Goal: Task Accomplishment & Management: Use online tool/utility

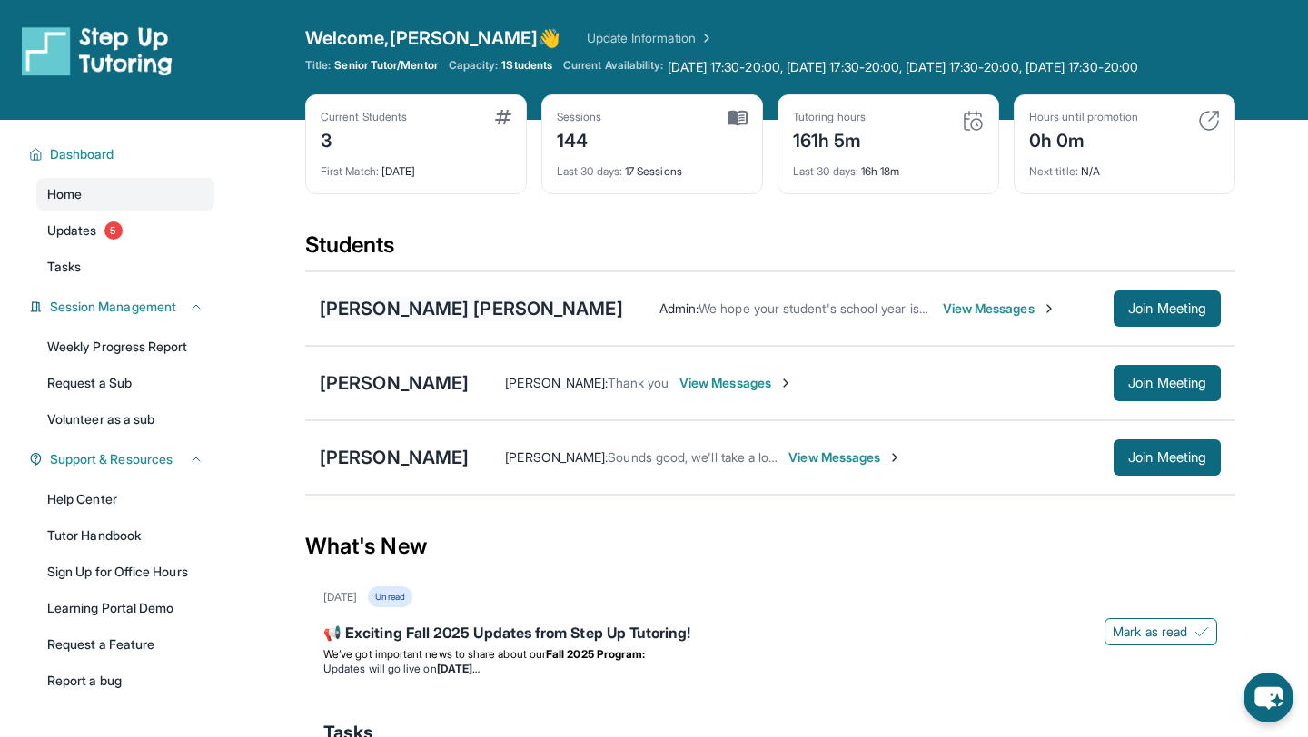
click at [432, 322] on div "[PERSON_NAME] [PERSON_NAME]" at bounding box center [471, 308] width 303 height 25
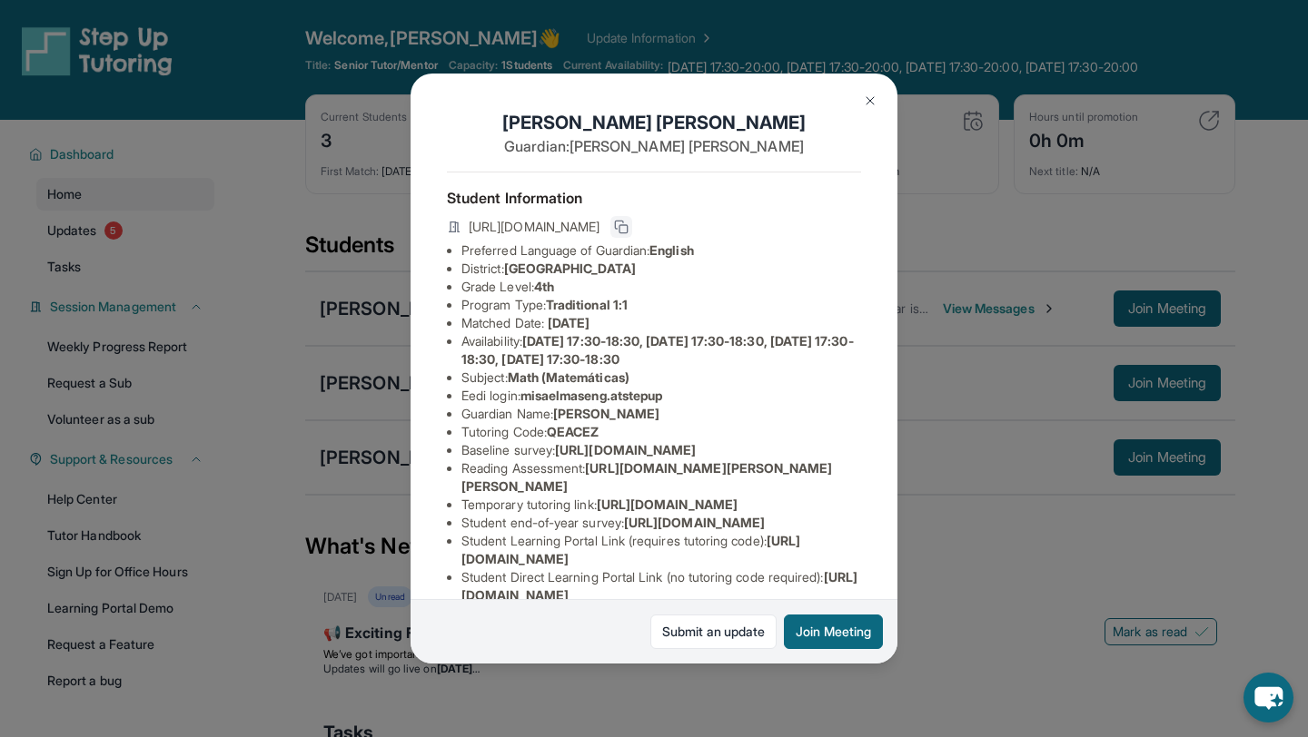
click at [628, 224] on icon at bounding box center [621, 227] width 15 height 15
click at [864, 64] on div "[PERSON_NAME] [PERSON_NAME] Guardian: [PERSON_NAME] Student Information [URL][D…" at bounding box center [654, 368] width 1308 height 737
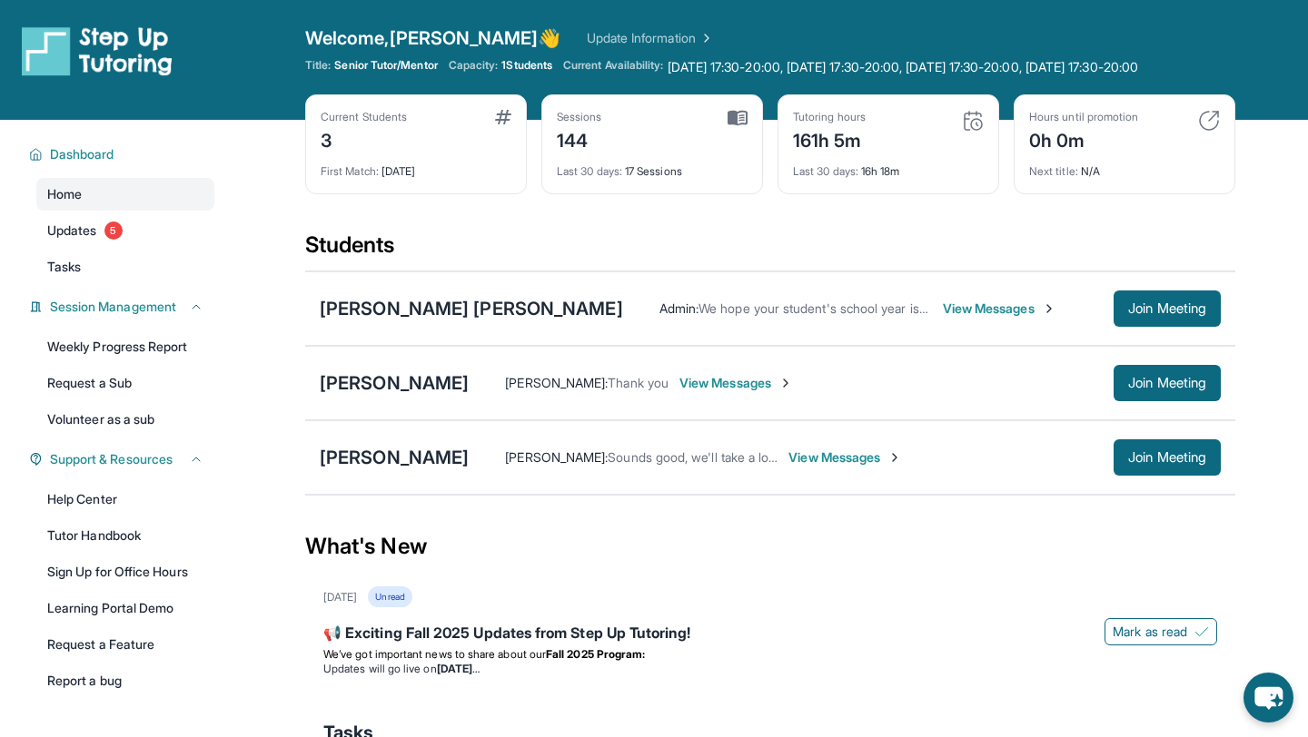
click at [864, 124] on div "Tutoring hours" at bounding box center [829, 117] width 73 height 15
click at [1155, 314] on span "Join Meeting" at bounding box center [1167, 308] width 78 height 11
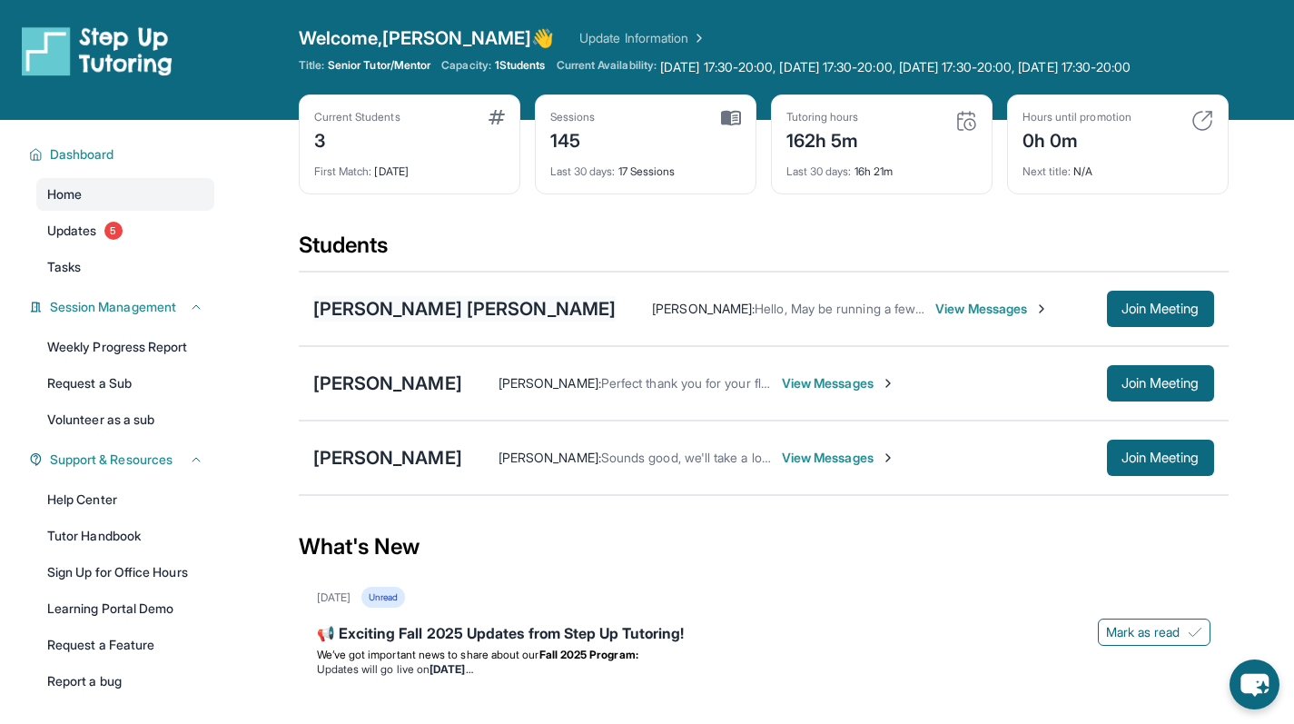
click at [398, 320] on div "[PERSON_NAME] [PERSON_NAME]" at bounding box center [464, 308] width 303 height 25
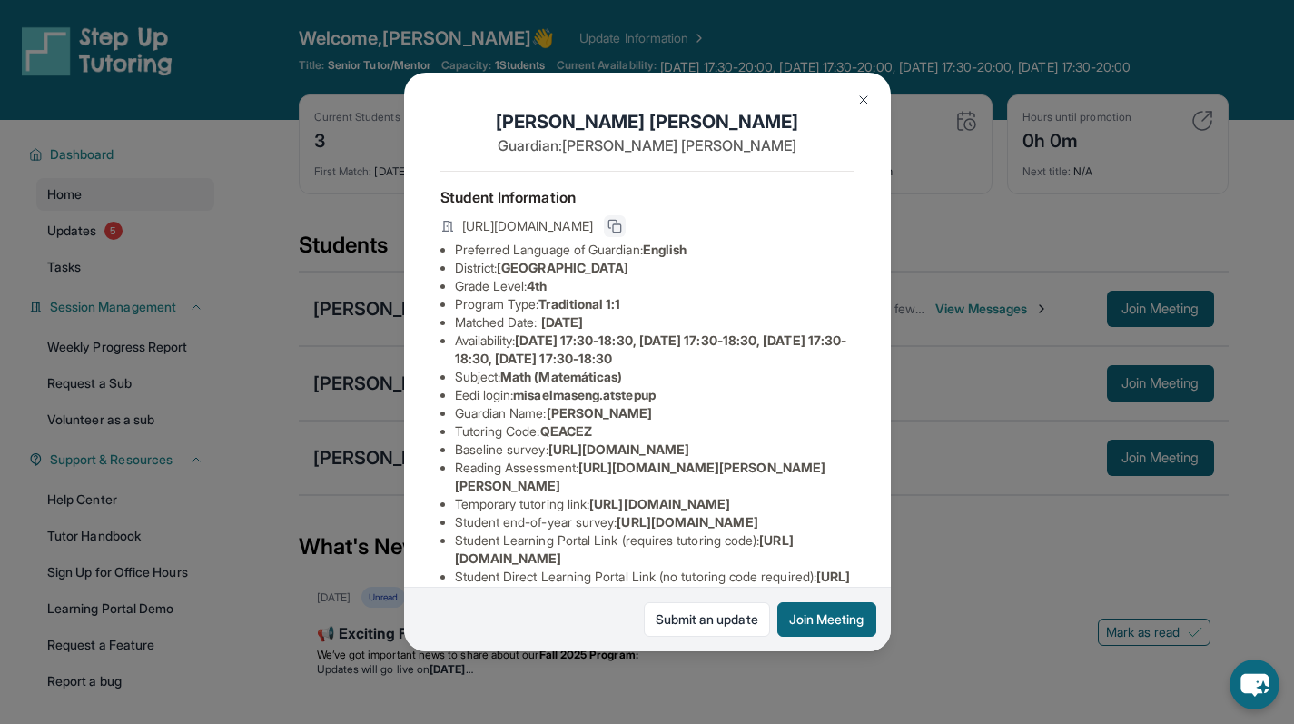
click at [626, 231] on button at bounding box center [615, 226] width 22 height 22
click at [859, 114] on div "[PERSON_NAME] [PERSON_NAME] Guardian: [PERSON_NAME] Student Information [URL][D…" at bounding box center [647, 362] width 487 height 579
click at [862, 100] on img at bounding box center [863, 100] width 15 height 15
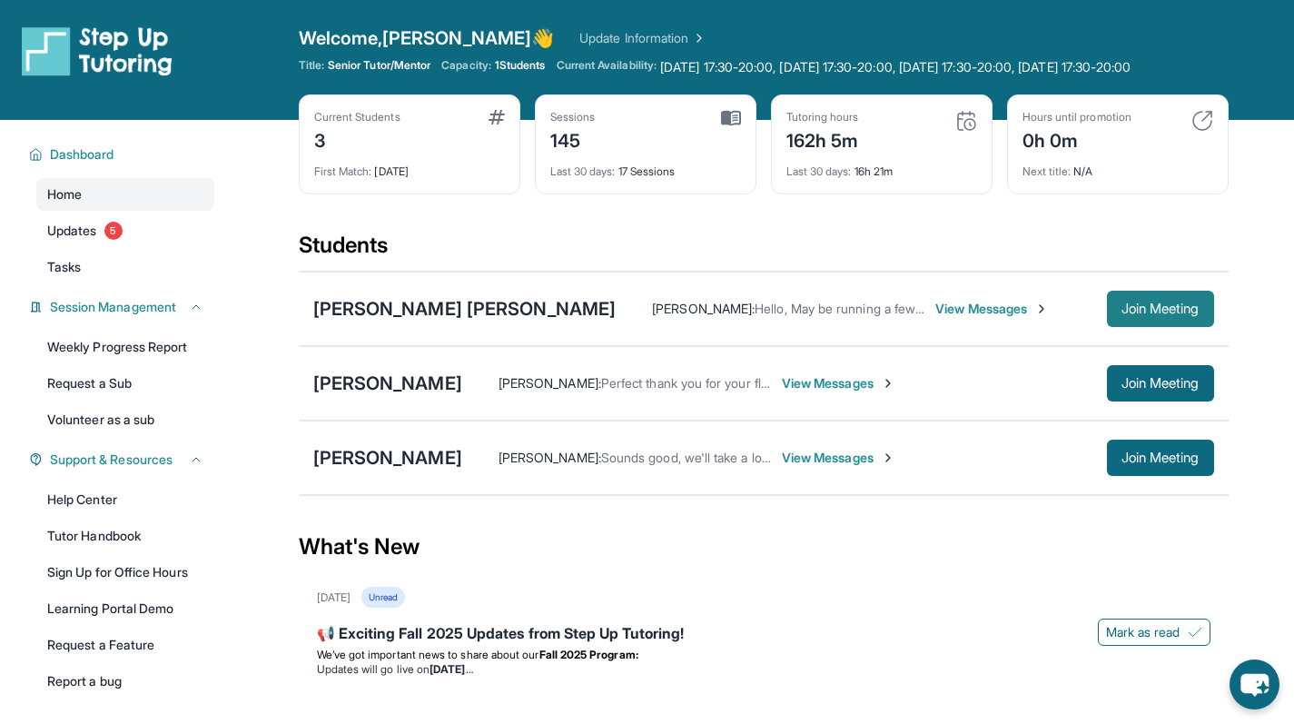
click at [1136, 314] on span "Join Meeting" at bounding box center [1161, 308] width 78 height 11
click at [1153, 327] on button "Join Meeting" at bounding box center [1160, 309] width 107 height 36
